Goal: Information Seeking & Learning: Learn about a topic

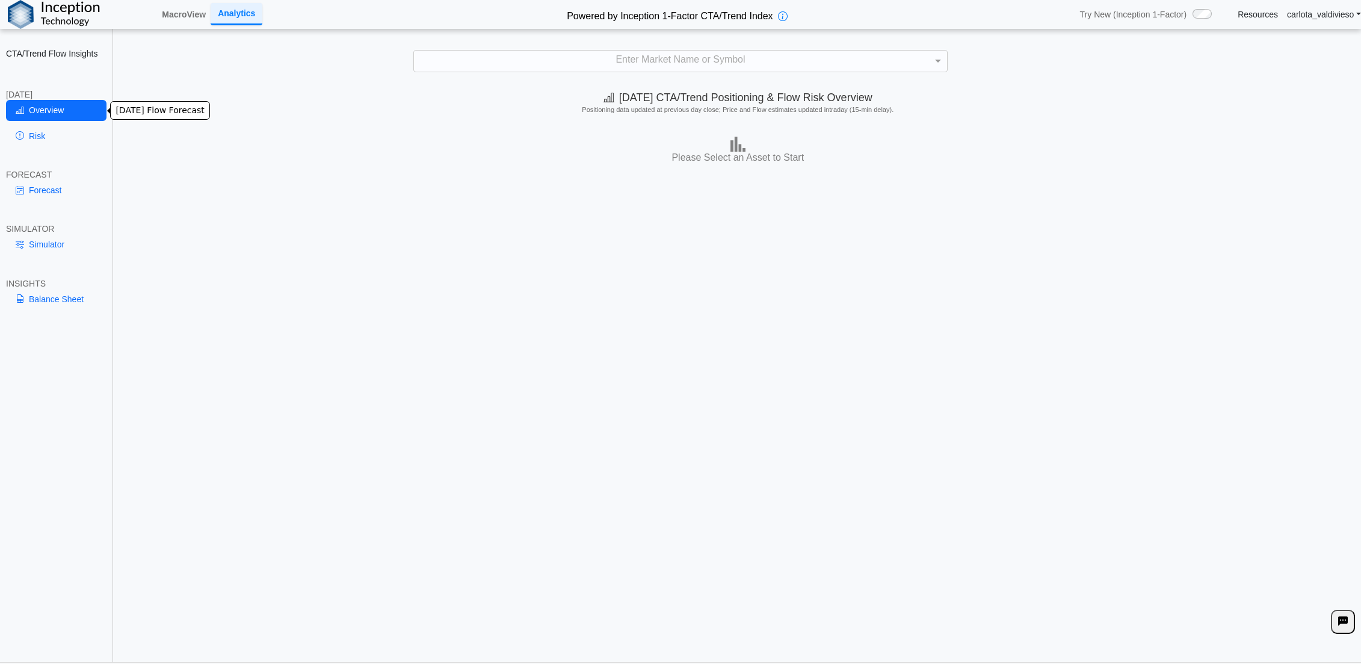
click at [42, 109] on link "Overview" at bounding box center [56, 110] width 100 height 20
click at [519, 271] on div "[DATE] CTA/Trend Positioning & Flow Risk Overview Positioning data updated at p…" at bounding box center [738, 373] width 1247 height 578
click at [730, 143] on img at bounding box center [737, 144] width 15 height 15
click at [927, 61] on div "Enter Market Name or Symbol" at bounding box center [681, 61] width 534 height 21
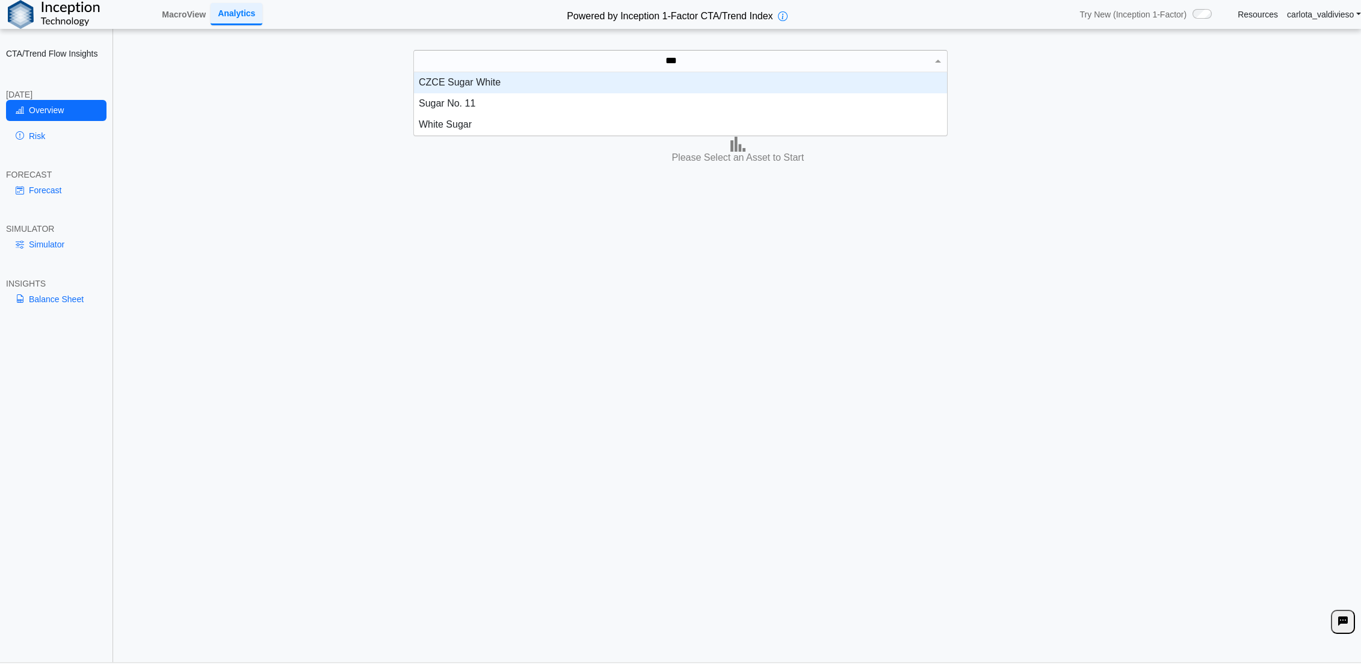
scroll to position [53, 523]
type input "*****"
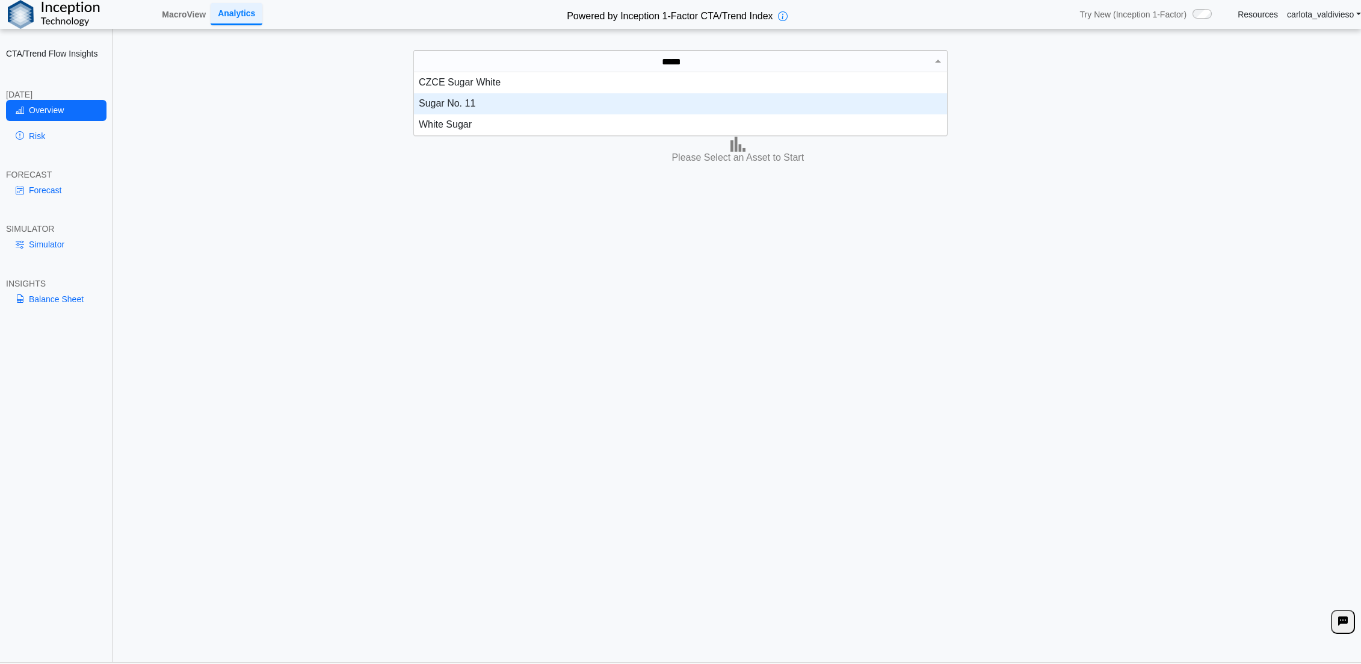
click at [457, 103] on div "Sugar No. 11" at bounding box center [681, 103] width 534 height 21
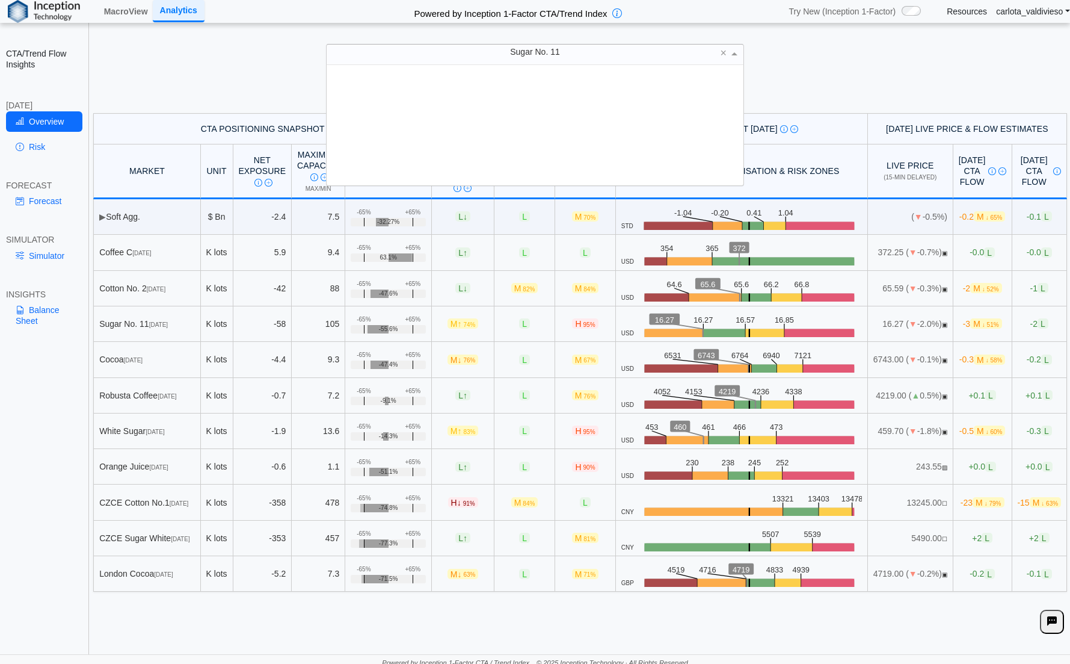
scroll to position [110, 407]
